Goal: Task Accomplishment & Management: Use online tool/utility

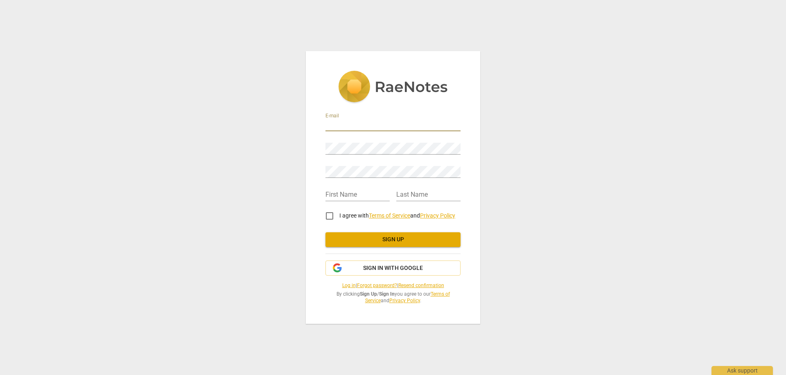
click at [375, 125] on input "email" at bounding box center [392, 125] width 135 height 12
type input "[EMAIL_ADDRESS][DOMAIN_NAME]"
click at [355, 194] on input "text" at bounding box center [357, 195] width 64 height 12
type input "Maya"
type input "Yatom"
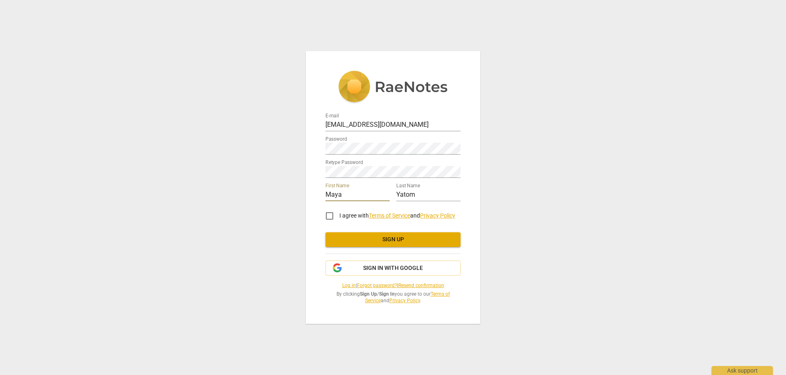
click at [327, 218] on input "I agree with Terms of Service and Privacy Policy" at bounding box center [330, 216] width 20 height 20
checkbox input "true"
click at [403, 243] on span "Sign up" at bounding box center [393, 240] width 122 height 8
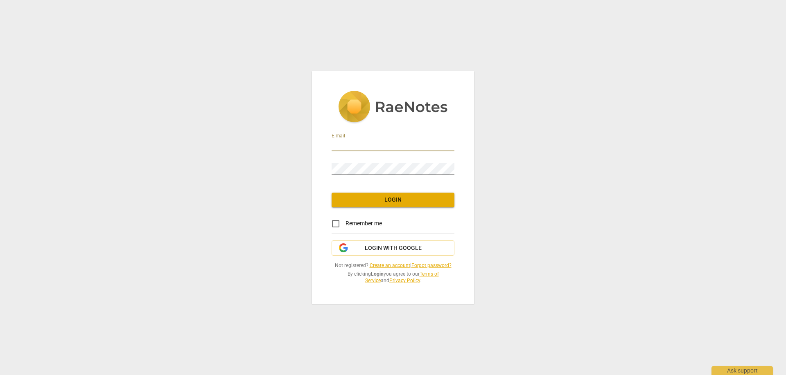
click at [361, 141] on input "email" at bounding box center [392, 146] width 123 height 12
click at [384, 144] on input "email" at bounding box center [392, 146] width 123 height 12
type input "[EMAIL_ADDRESS][DOMAIN_NAME]"
click at [333, 223] on input "Remember me" at bounding box center [336, 224] width 20 height 20
checkbox input "true"
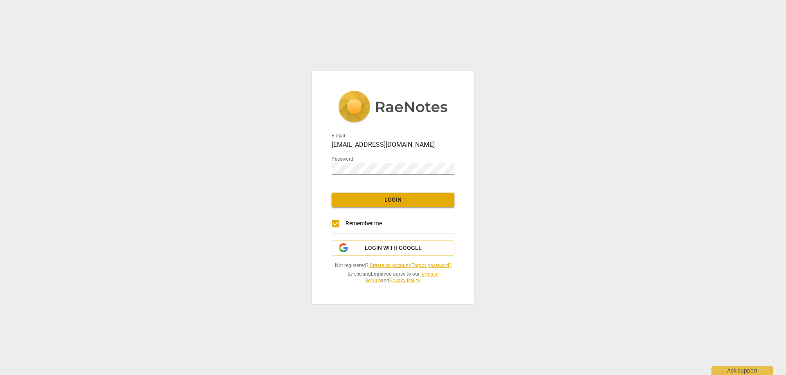
click at [369, 200] on span "Login" at bounding box center [393, 200] width 110 height 8
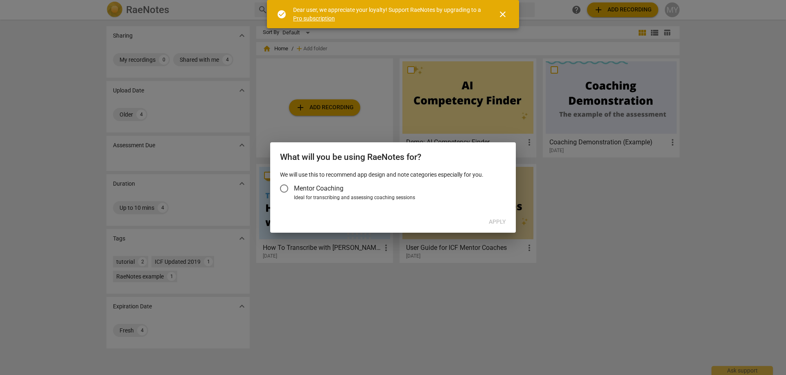
click at [286, 184] on input "Mentor Coaching" at bounding box center [284, 189] width 20 height 20
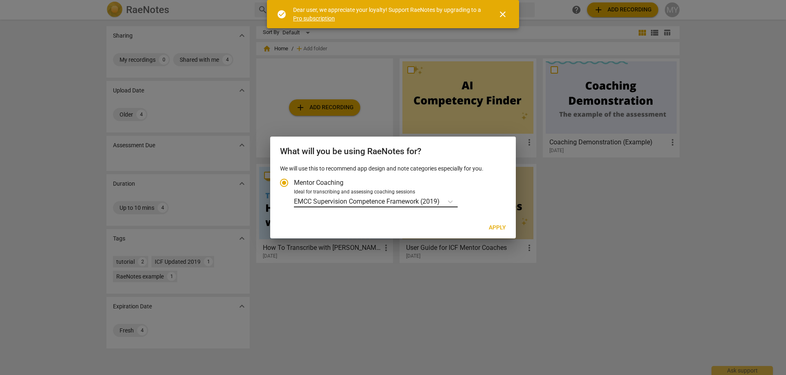
click at [428, 207] on div "EMCC Supervision Competence Framework (2019)" at bounding box center [368, 202] width 149 height 12
click at [0, 0] on input "Ideal for transcribing and assessing coaching sessions EMCC Supervision Compete…" at bounding box center [0, 0] width 0 height 0
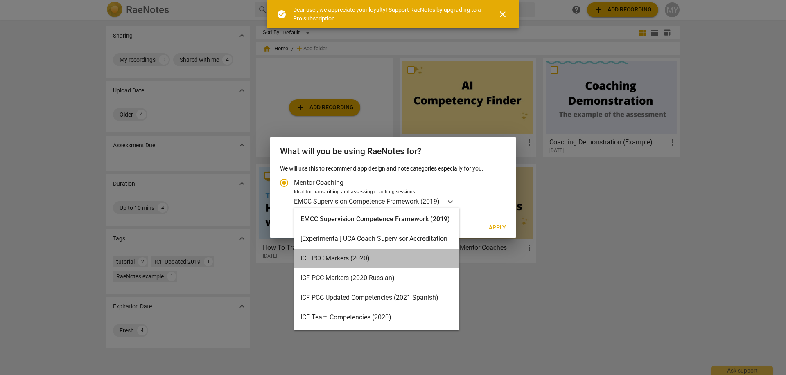
click at [394, 254] on div "ICF PCC Markers (2020)" at bounding box center [376, 259] width 165 height 20
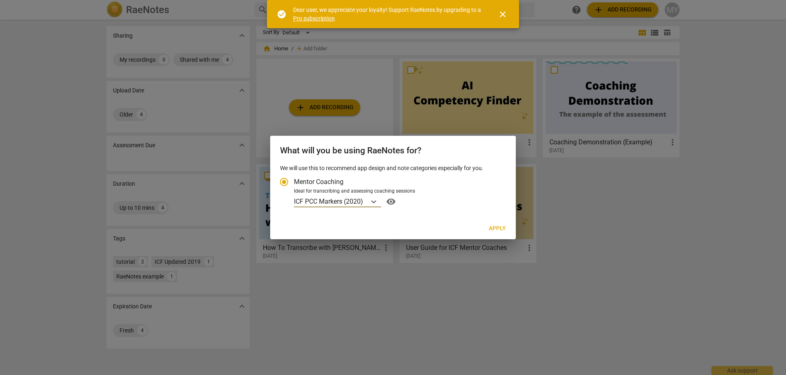
click at [390, 201] on span "visibility" at bounding box center [390, 202] width 13 height 10
click at [497, 229] on span "Apply" at bounding box center [497, 229] width 17 height 8
radio input "false"
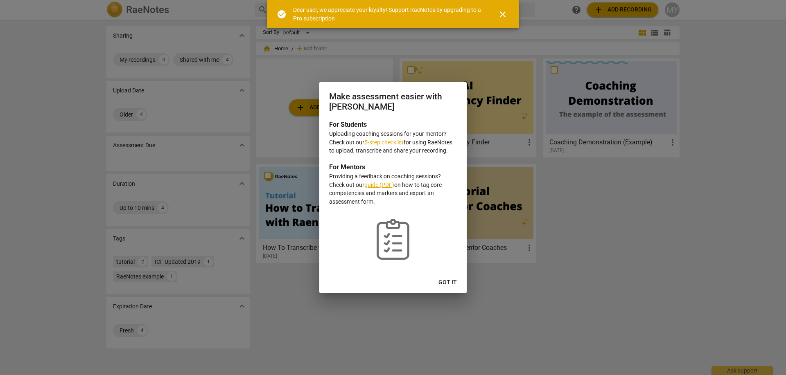
click at [446, 281] on span "Got it" at bounding box center [447, 283] width 18 height 8
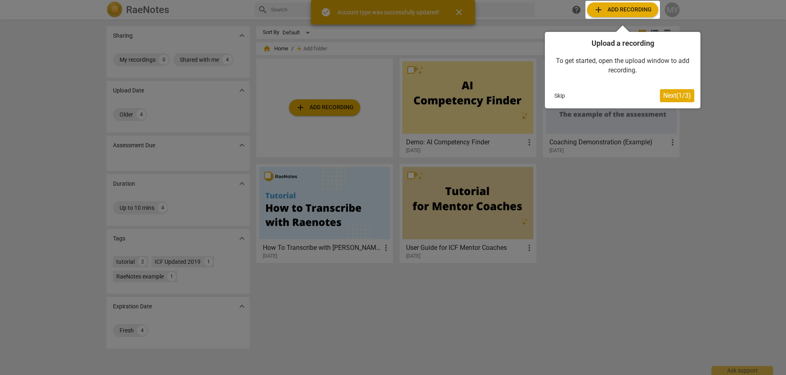
click at [675, 96] on span "Next ( 1 / 3 )" at bounding box center [677, 96] width 28 height 8
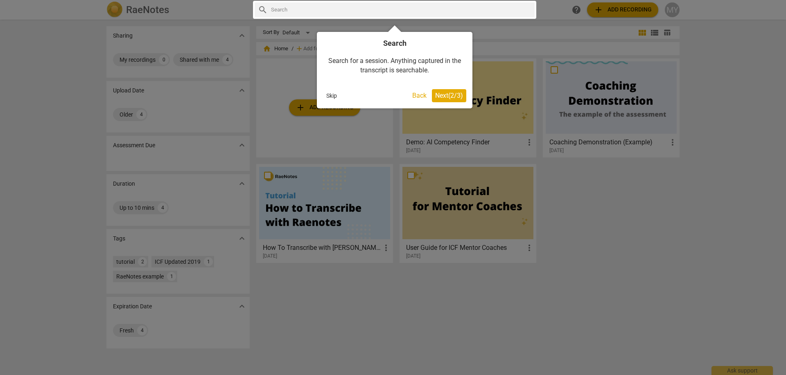
click at [445, 97] on span "Next ( 2 / 3 )" at bounding box center [449, 96] width 28 height 8
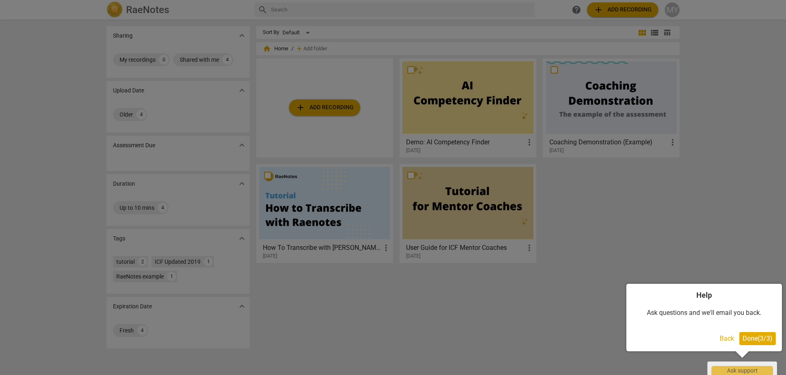
click at [763, 340] on span "Done ( 3 / 3 )" at bounding box center [757, 339] width 30 height 8
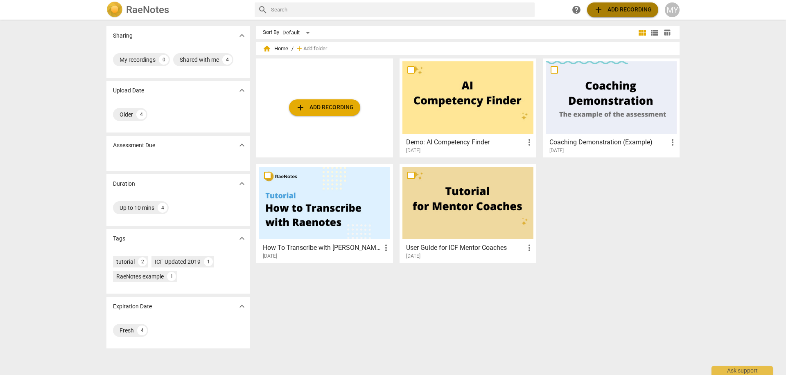
click at [615, 6] on span "add Add recording" at bounding box center [622, 10] width 58 height 10
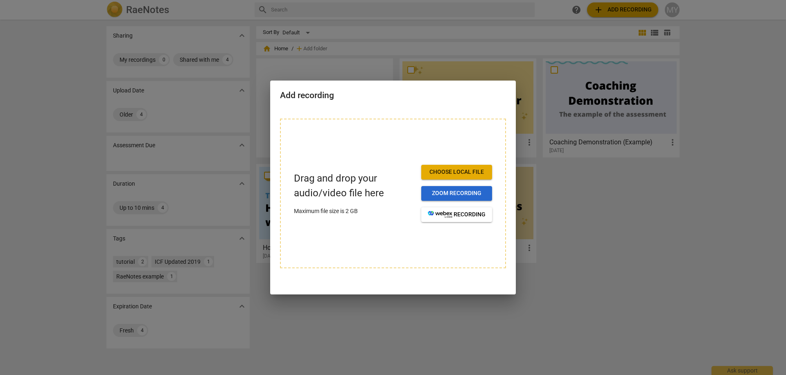
click at [450, 194] on span "Zoom recording" at bounding box center [457, 193] width 58 height 8
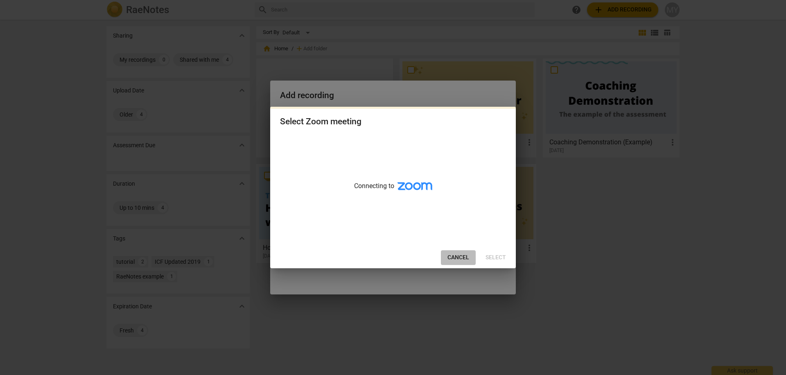
click at [455, 264] on button "Cancel" at bounding box center [458, 257] width 35 height 15
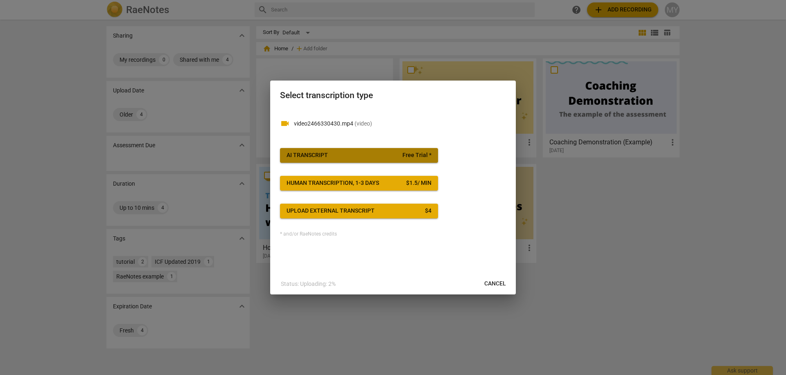
click at [352, 152] on span "AI Transcript Free Trial *" at bounding box center [358, 155] width 145 height 8
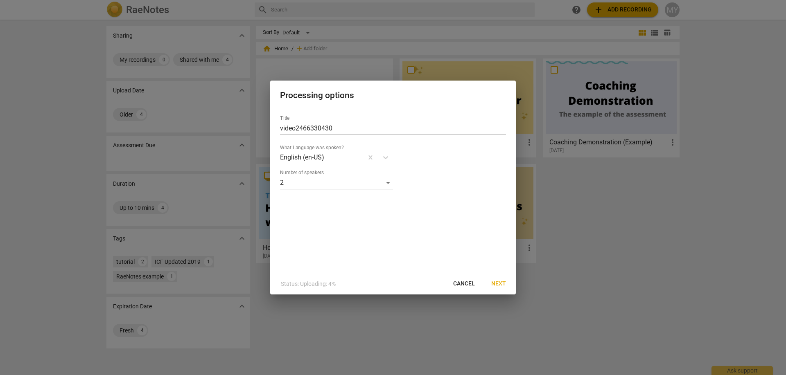
click at [499, 284] on span "Next" at bounding box center [498, 284] width 15 height 8
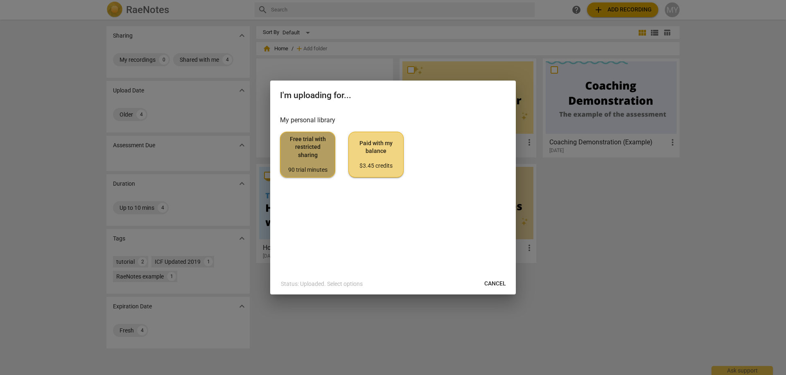
click at [312, 150] on span "Free trial with restricted sharing 90 trial minutes" at bounding box center [307, 154] width 41 height 38
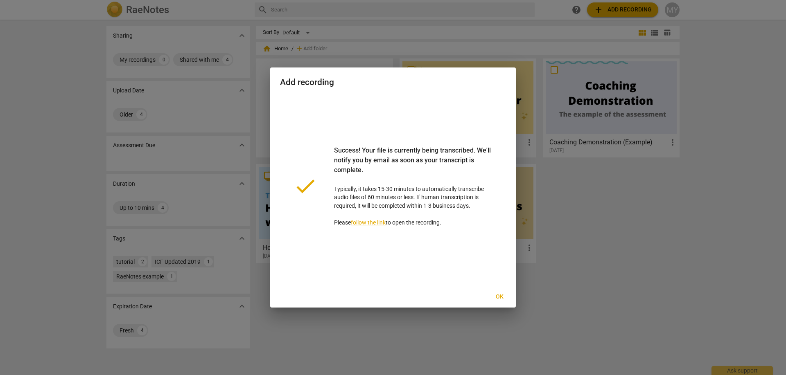
click at [367, 225] on link "follow the link" at bounding box center [368, 222] width 35 height 7
